Goal: Task Accomplishment & Management: Manage account settings

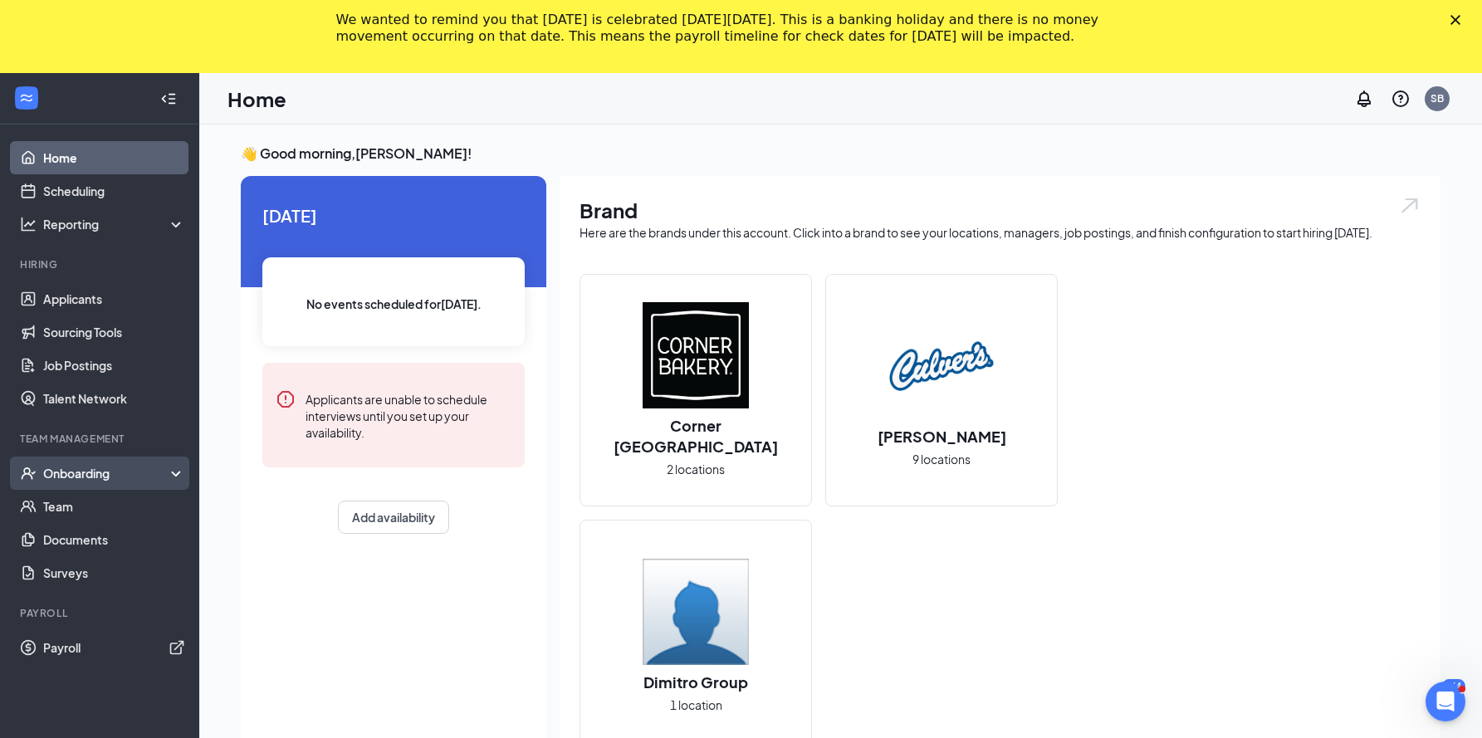
click at [112, 471] on div "Onboarding" at bounding box center [107, 473] width 128 height 17
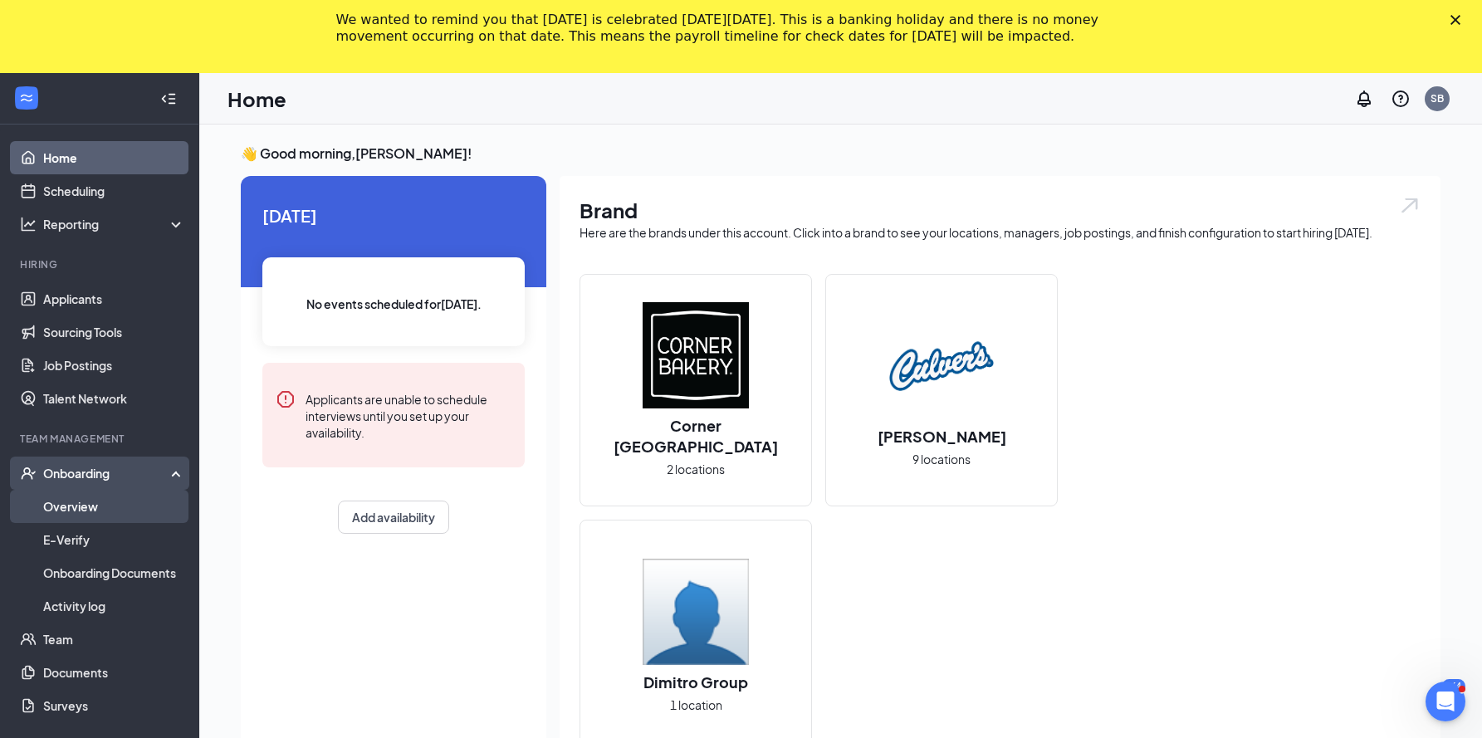
click at [92, 504] on link "Overview" at bounding box center [114, 506] width 142 height 33
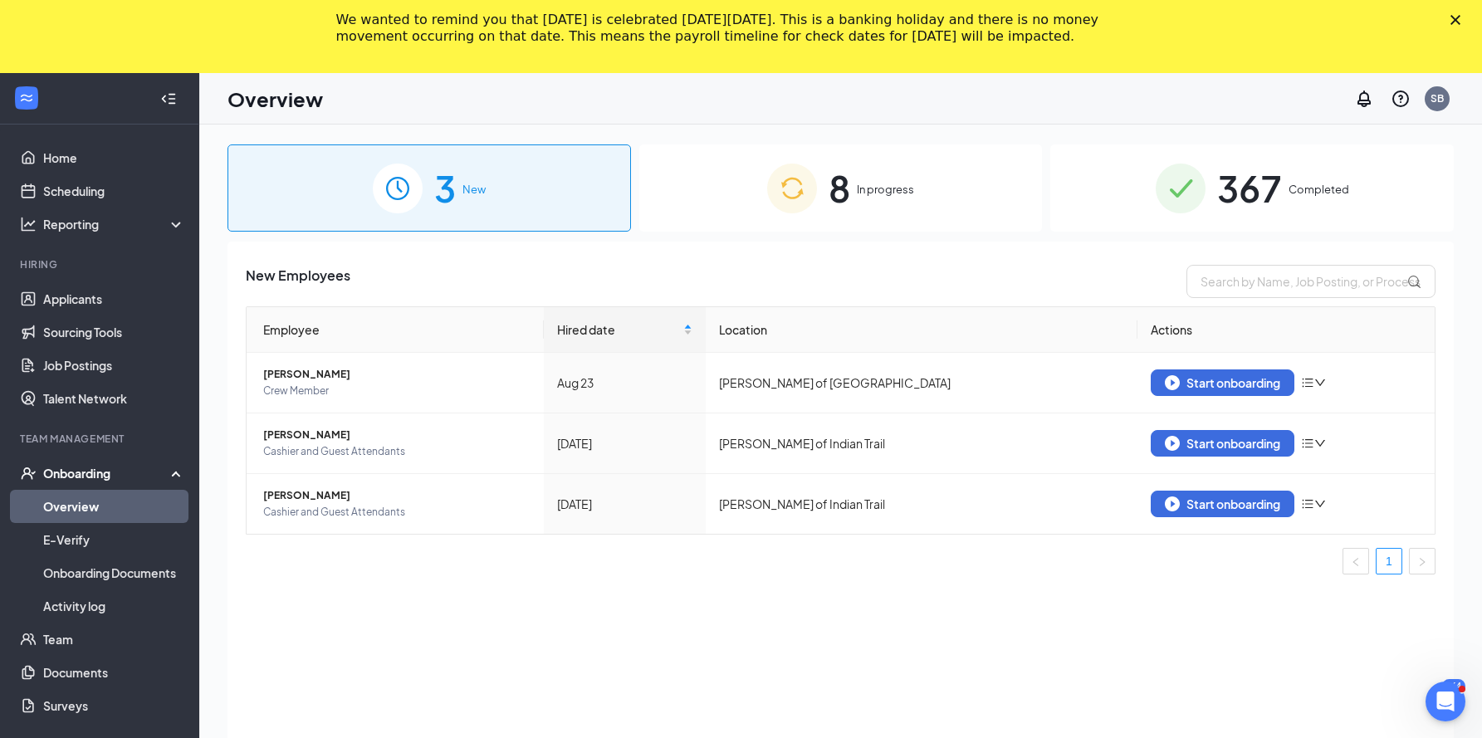
click at [1246, 197] on span "367" at bounding box center [1249, 187] width 65 height 57
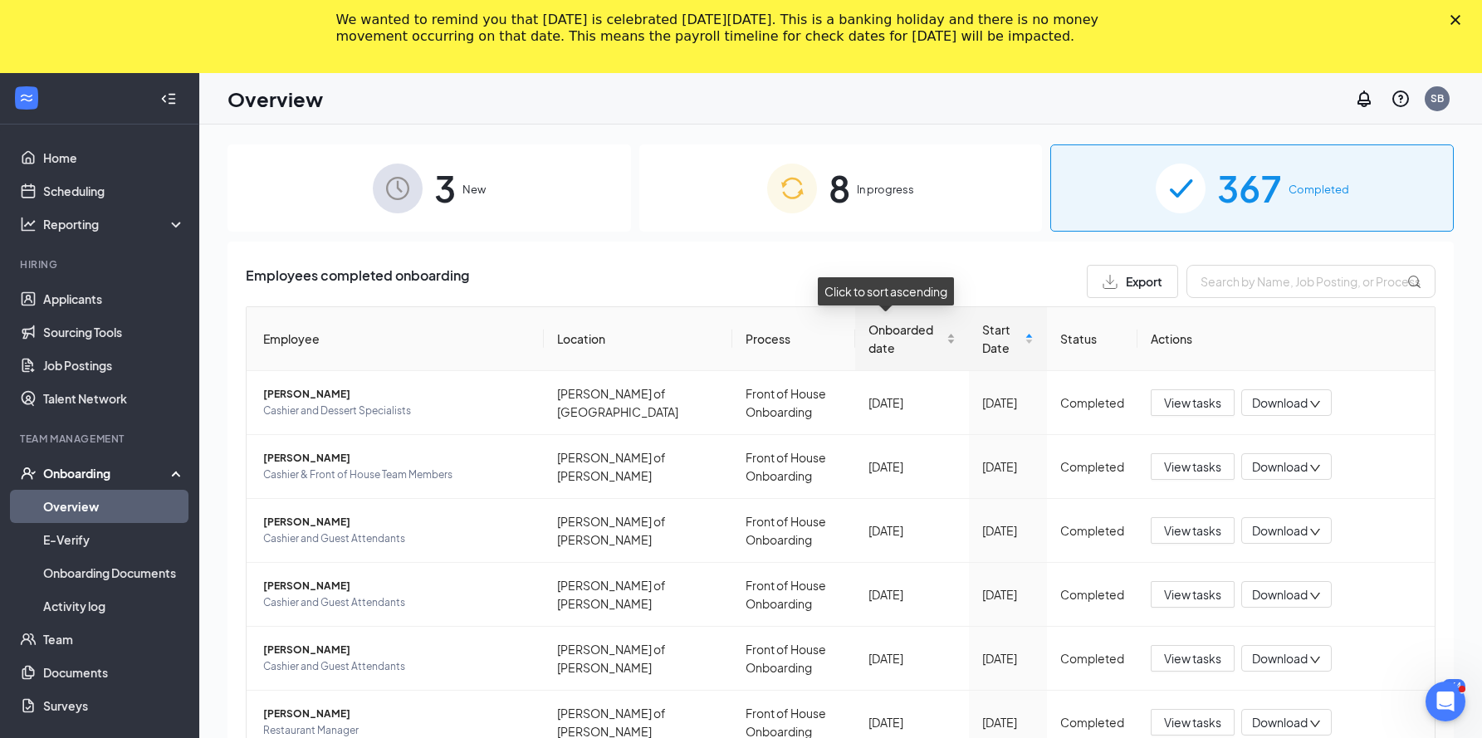
click at [874, 330] on span "Onboarded date" at bounding box center [905, 338] width 75 height 37
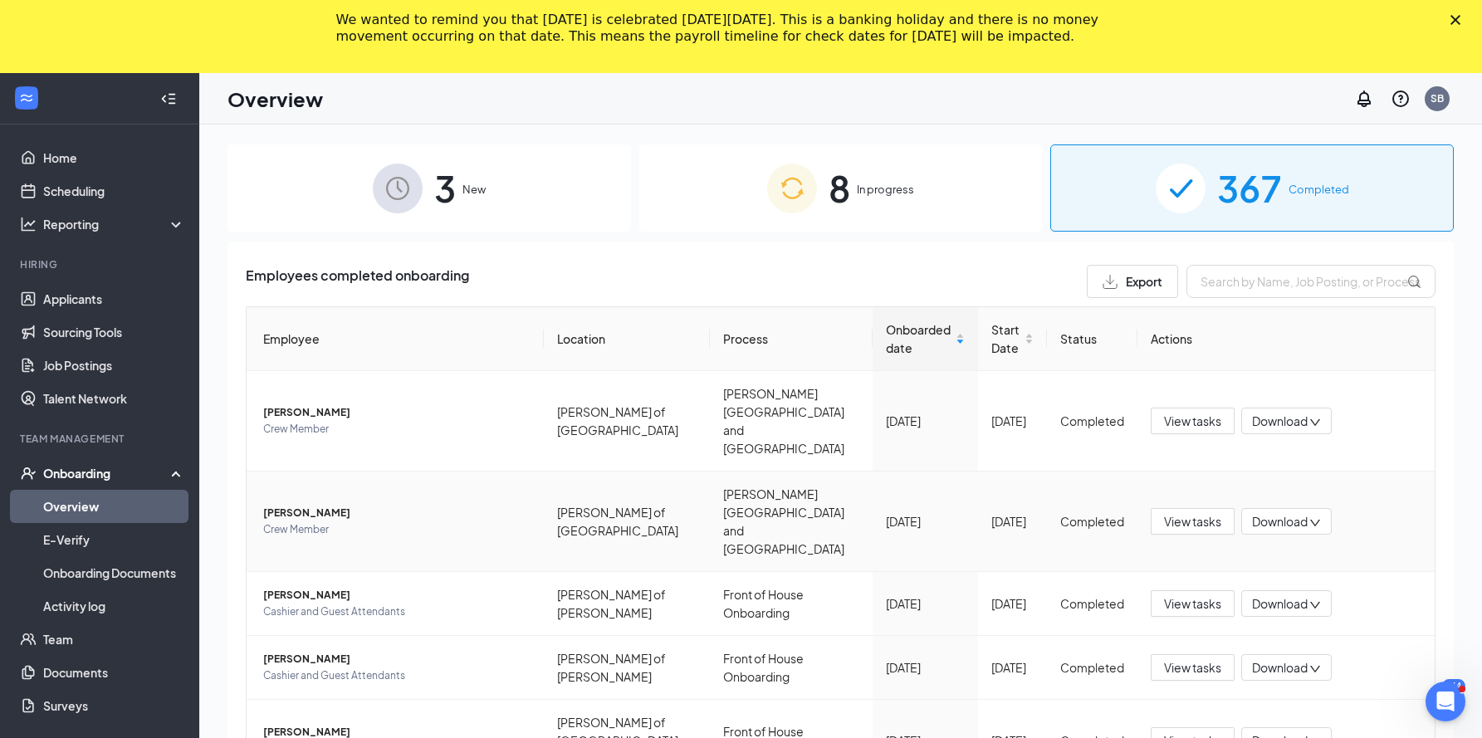
click at [315, 484] on td "[PERSON_NAME] Crew Member" at bounding box center [395, 521] width 297 height 100
click at [314, 505] on span "[PERSON_NAME]" at bounding box center [396, 513] width 267 height 17
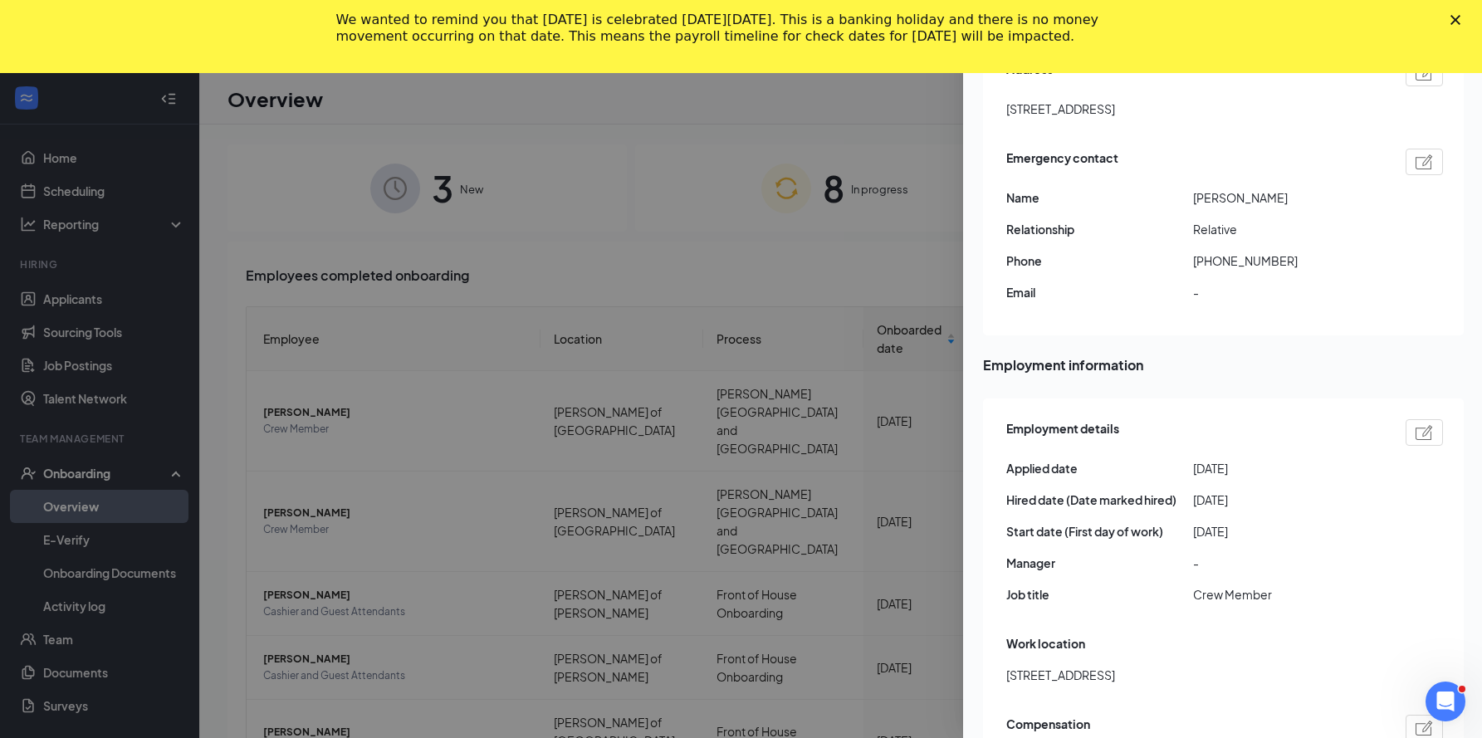
scroll to position [166, 0]
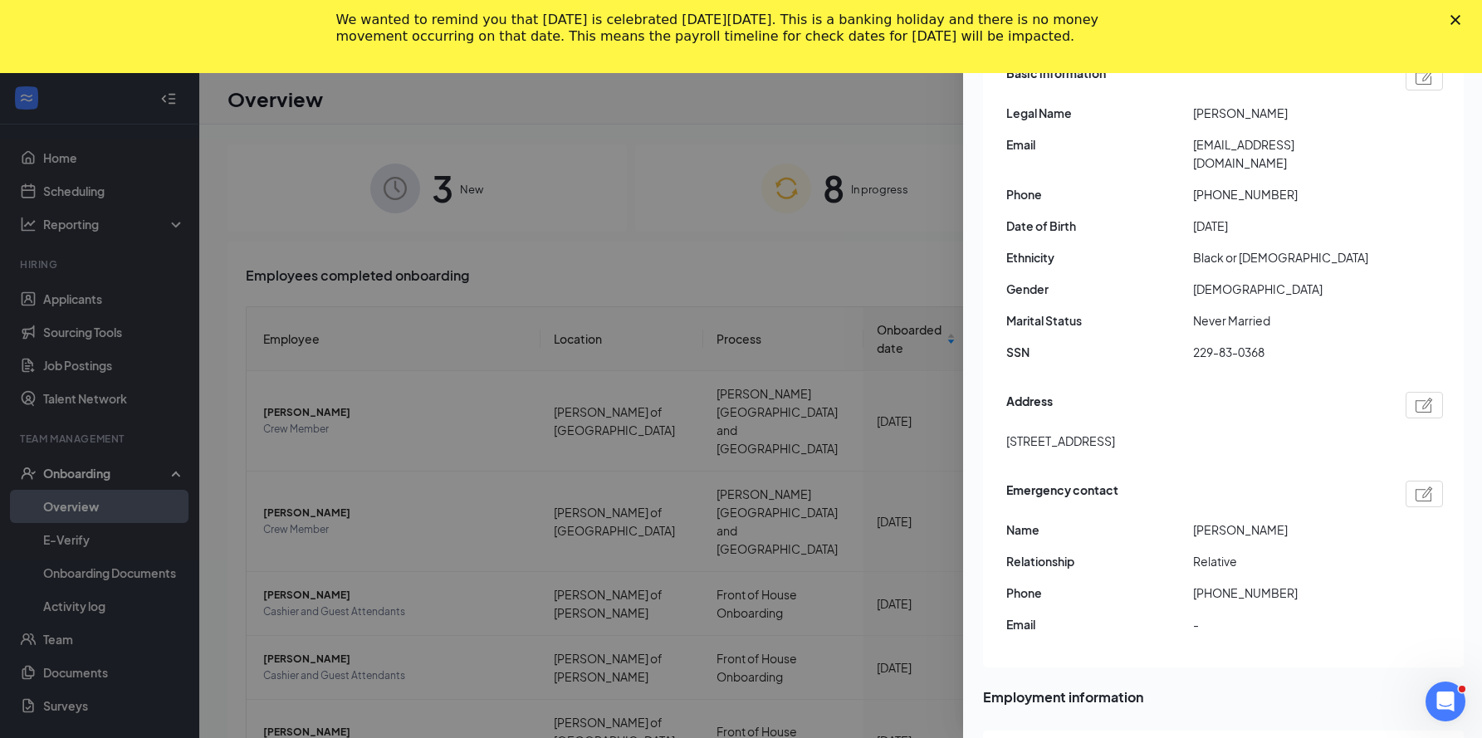
click at [286, 411] on div at bounding box center [741, 369] width 1482 height 738
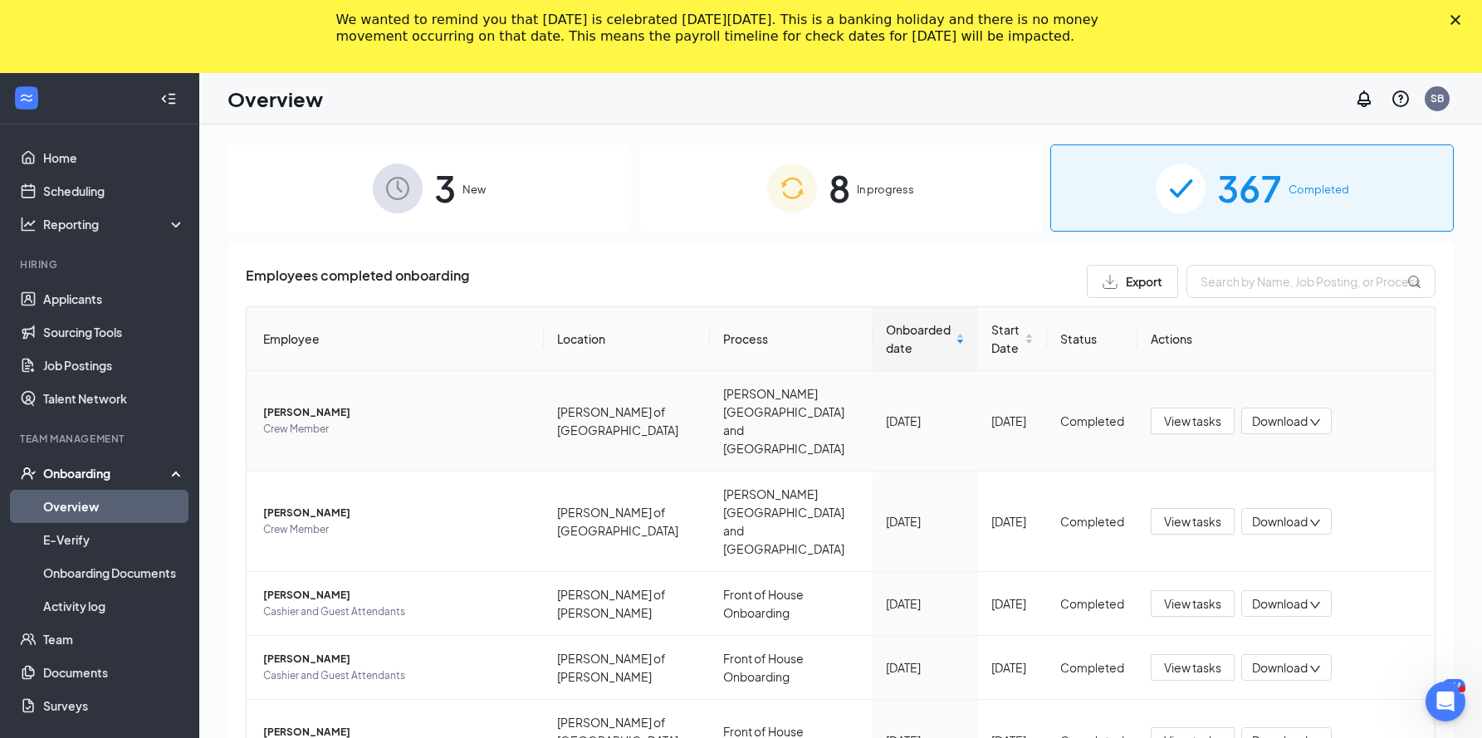
click at [298, 404] on span "[PERSON_NAME]" at bounding box center [396, 412] width 267 height 17
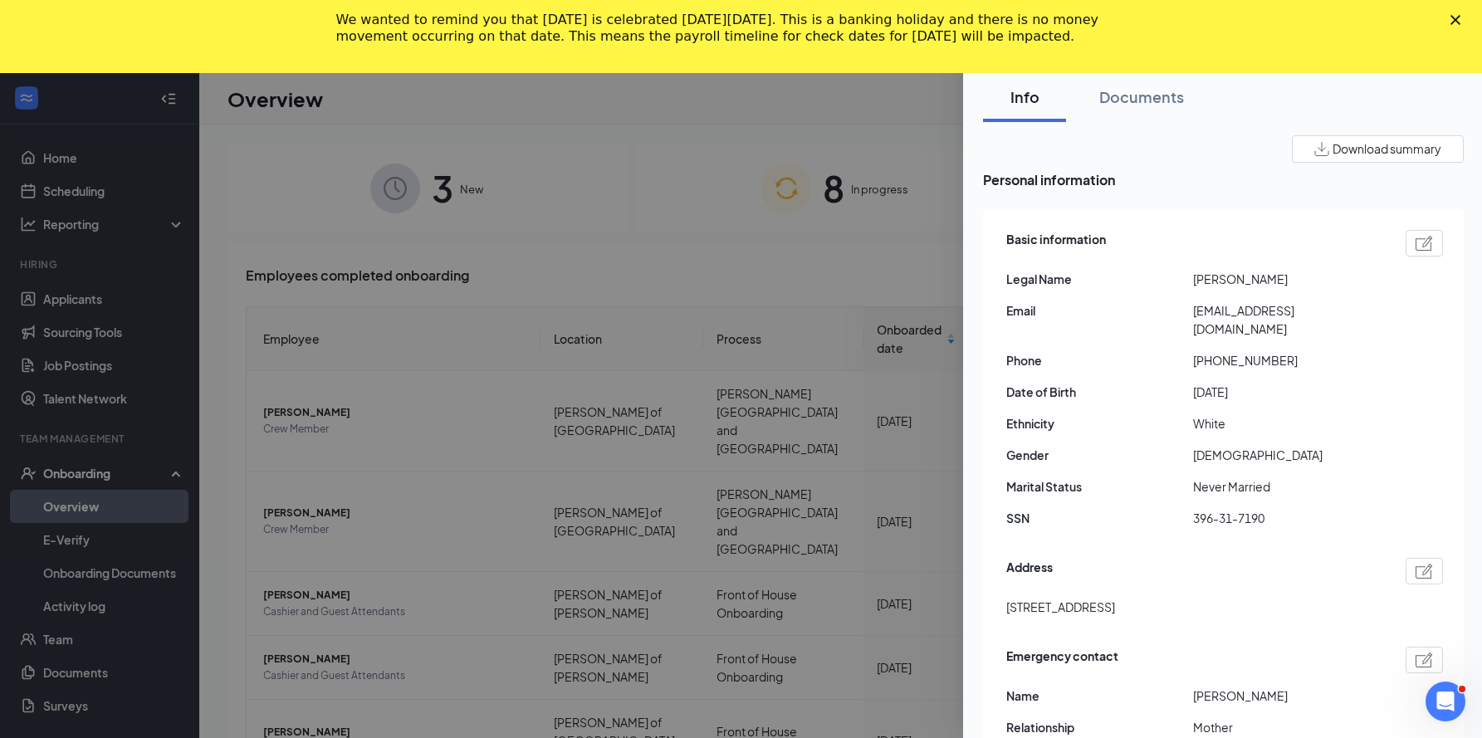
click at [437, 431] on div at bounding box center [741, 369] width 1482 height 738
